Goal: Task Accomplishment & Management: Manage account settings

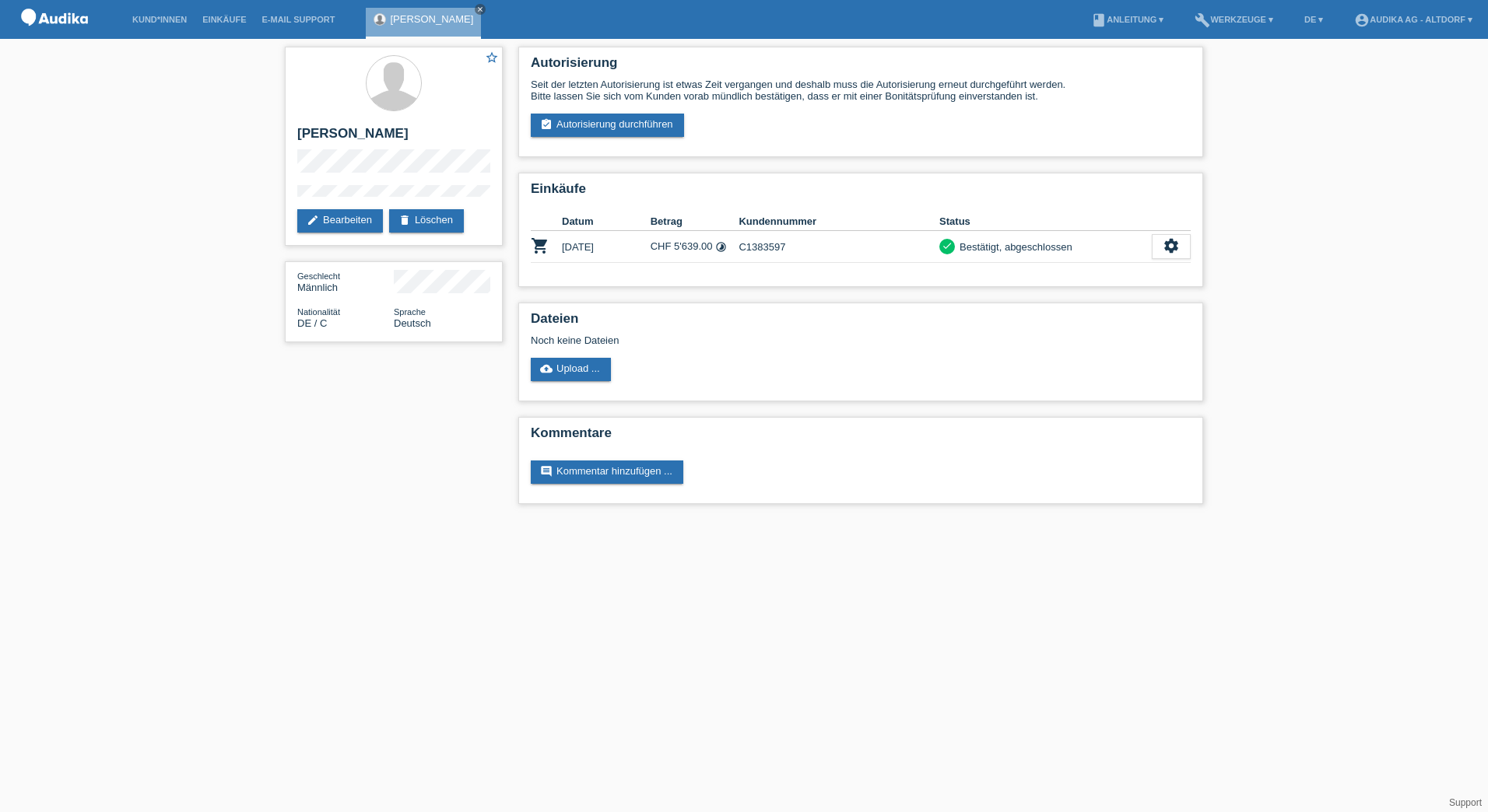
drag, startPoint x: 467, startPoint y: 9, endPoint x: 453, endPoint y: 6, distance: 14.3
click at [476, 9] on icon "close" at bounding box center [480, 10] width 8 height 8
click at [152, 20] on link "Kund*innen" at bounding box center [159, 19] width 70 height 9
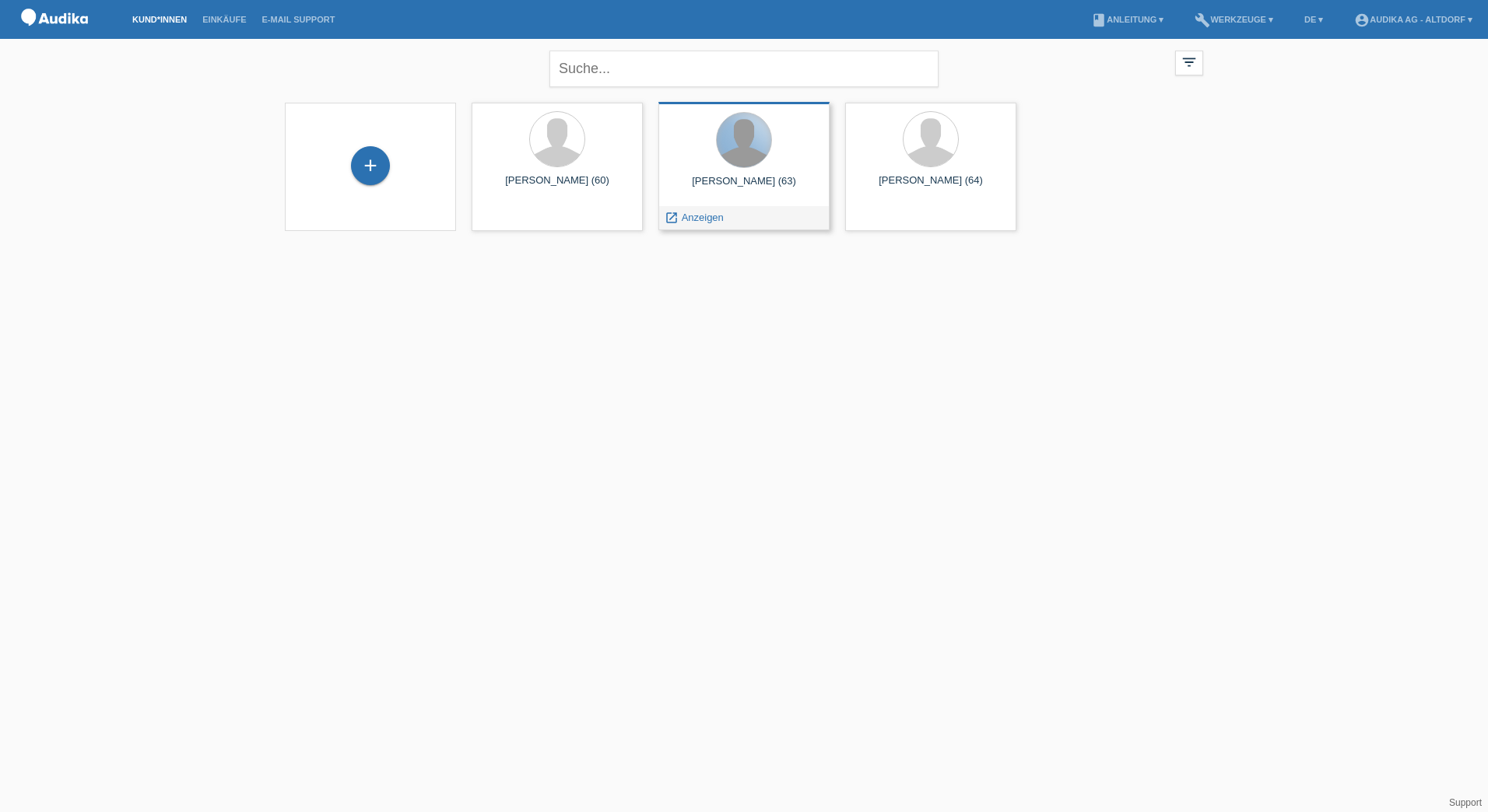
click at [751, 144] on div at bounding box center [743, 139] width 54 height 54
click at [704, 214] on span "Anzeigen" at bounding box center [703, 217] width 42 height 12
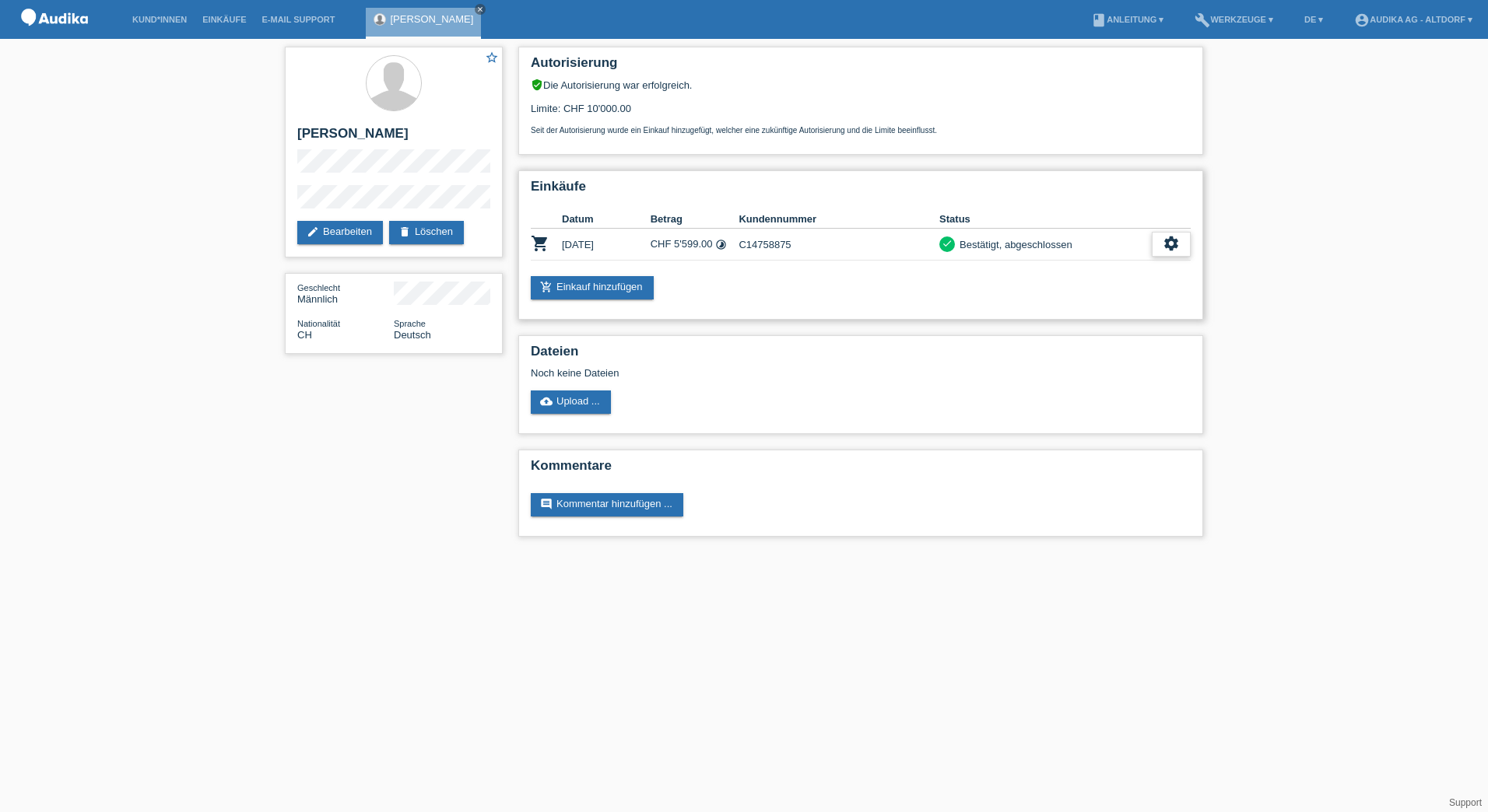
click at [1176, 240] on icon "settings" at bounding box center [1170, 243] width 17 height 17
click at [1112, 292] on icon "get_app" at bounding box center [1107, 291] width 16 height 16
